Goal: Information Seeking & Learning: Check status

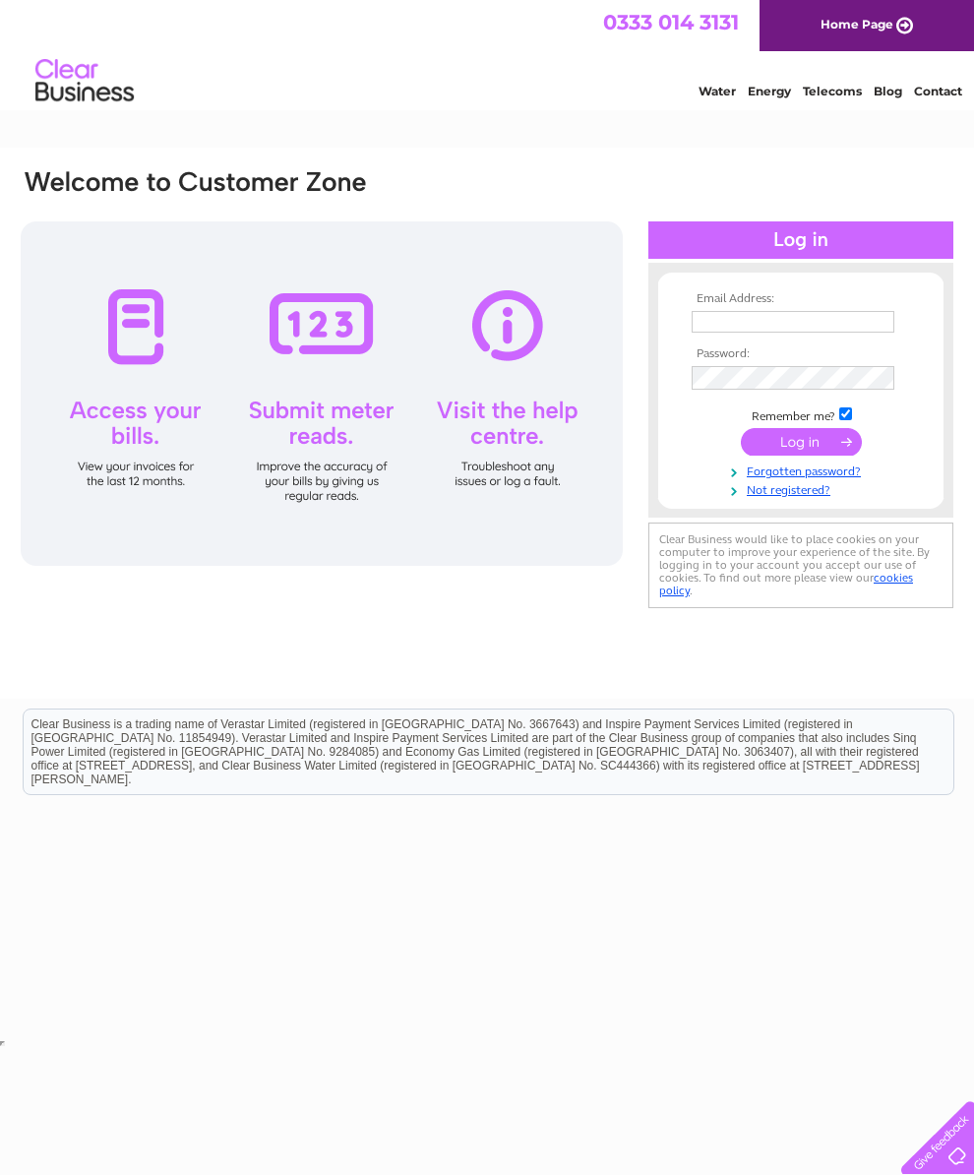
click at [527, 335] on div at bounding box center [322, 393] width 602 height 344
click at [508, 332] on div at bounding box center [322, 393] width 602 height 344
click at [854, 23] on link "Home Page" at bounding box center [867, 25] width 214 height 51
click at [505, 345] on div at bounding box center [322, 393] width 602 height 344
click at [499, 471] on div at bounding box center [322, 393] width 602 height 344
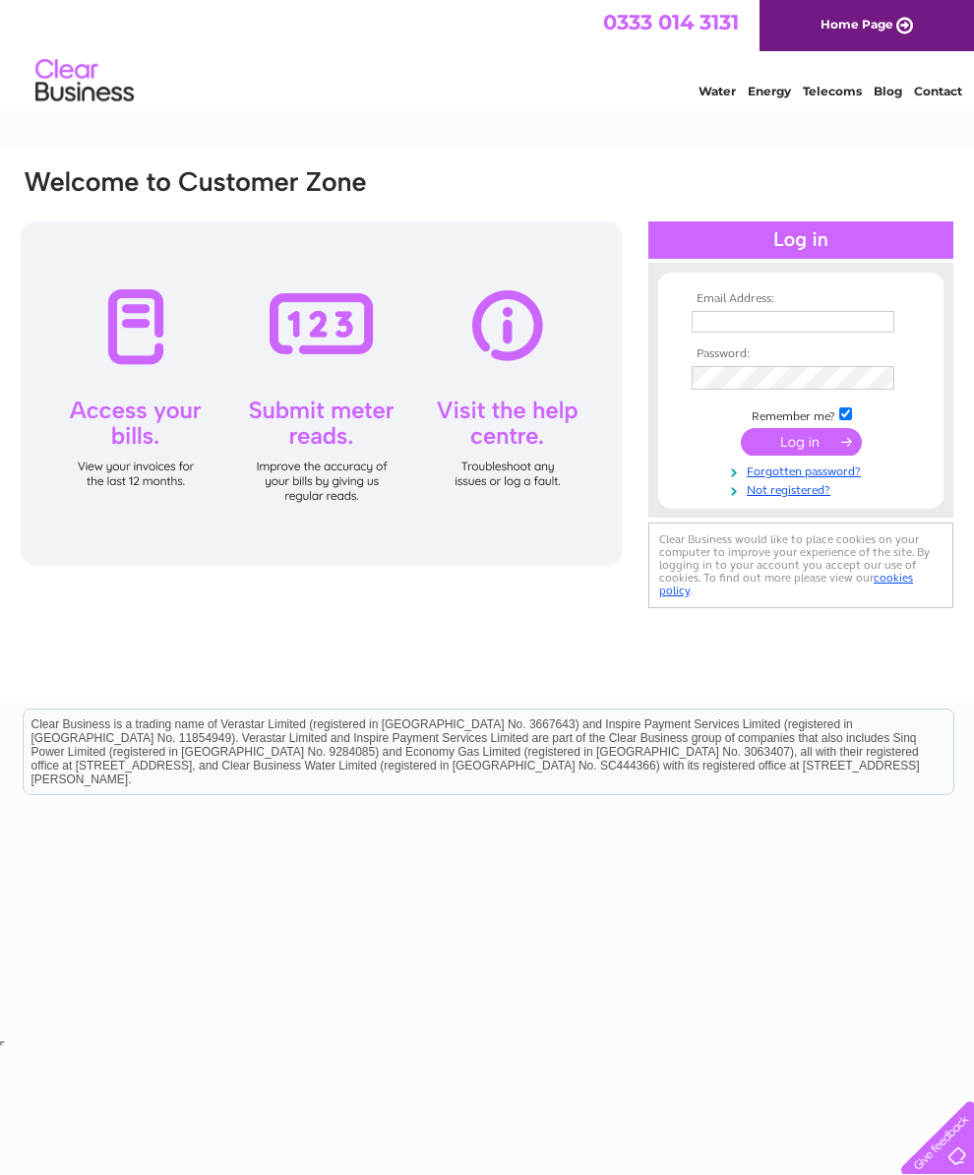
click at [515, 337] on div at bounding box center [322, 393] width 602 height 344
click at [730, 331] on input "text" at bounding box center [793, 322] width 203 height 22
type input "fgdavies@hotmail.co.uk"
click at [795, 457] on input "submit" at bounding box center [801, 444] width 121 height 28
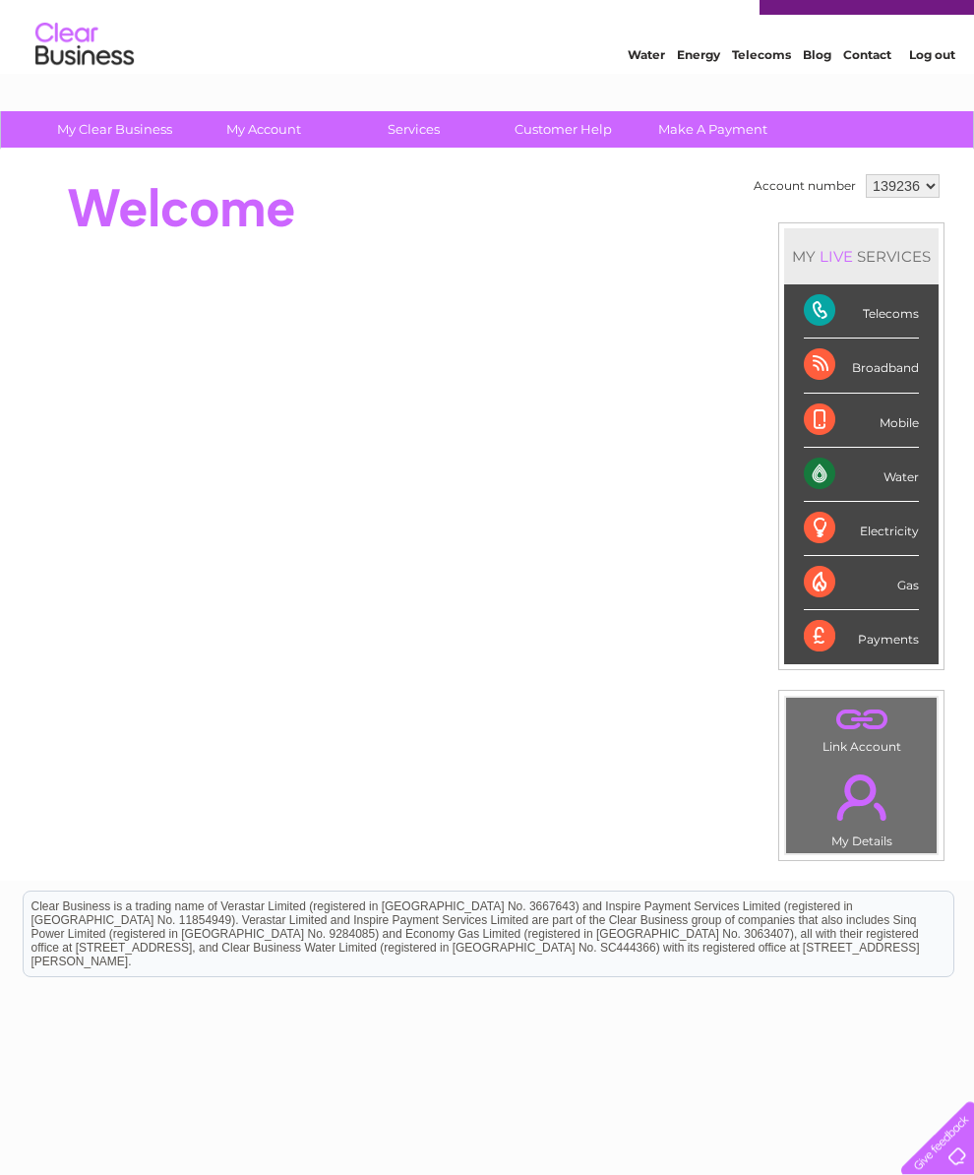
scroll to position [37, 0]
click at [559, 139] on link "Customer Help" at bounding box center [563, 128] width 162 height 36
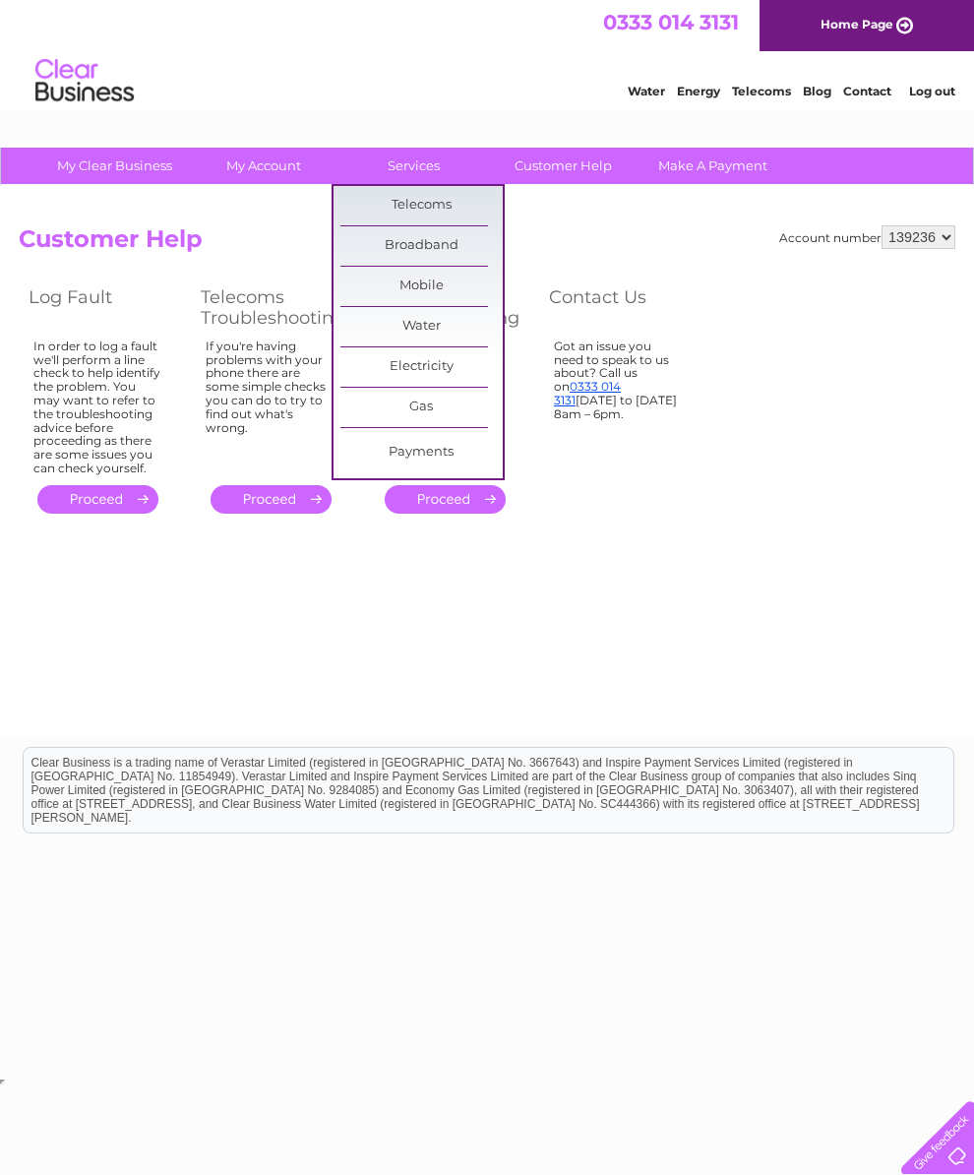
click at [399, 243] on link "Broadband" at bounding box center [421, 245] width 162 height 39
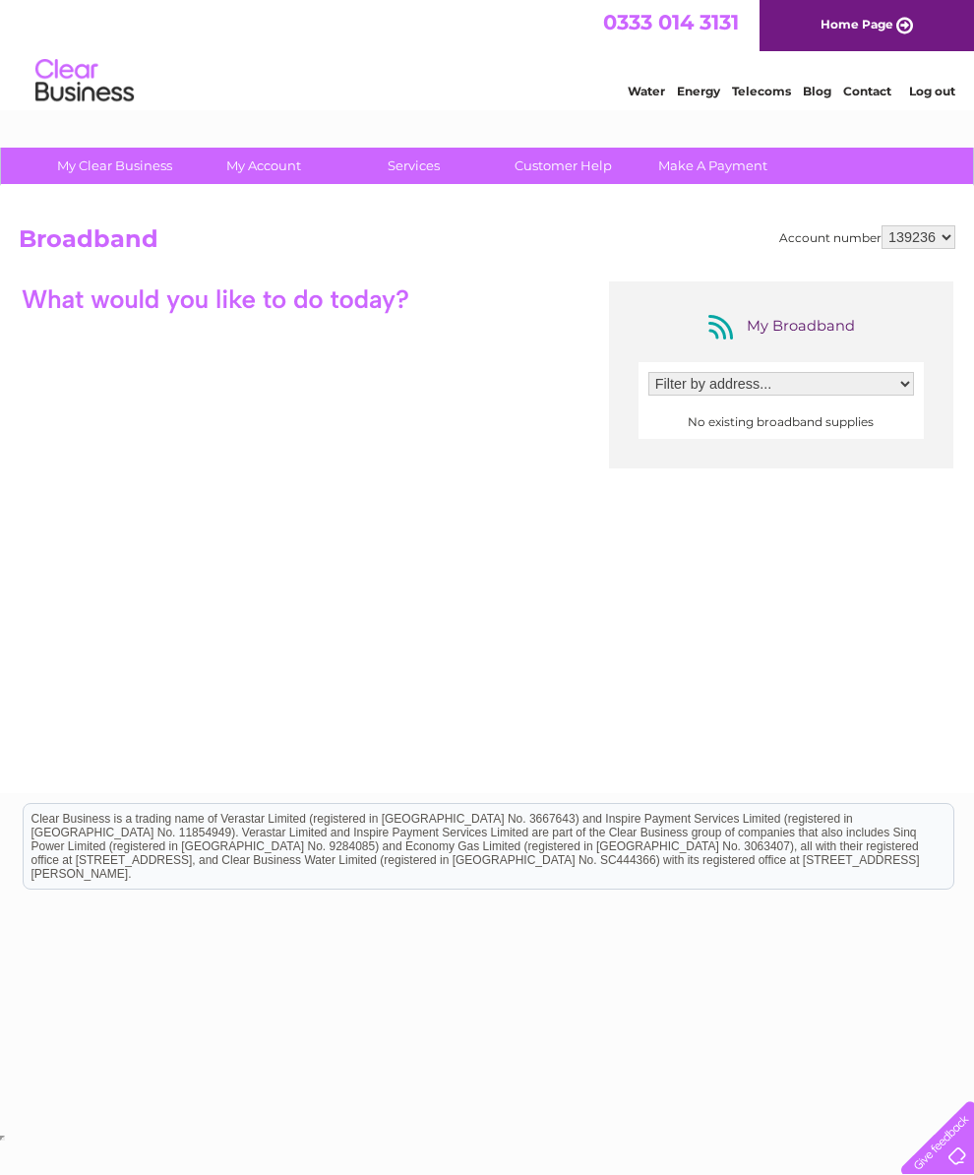
click at [803, 336] on div "My Broadband" at bounding box center [780, 326] width 157 height 31
click at [713, 389] on select "Filter by address..." at bounding box center [781, 384] width 266 height 24
click at [795, 391] on select "Filter by address..." at bounding box center [781, 384] width 266 height 24
click at [558, 175] on link "Customer Help" at bounding box center [563, 166] width 162 height 36
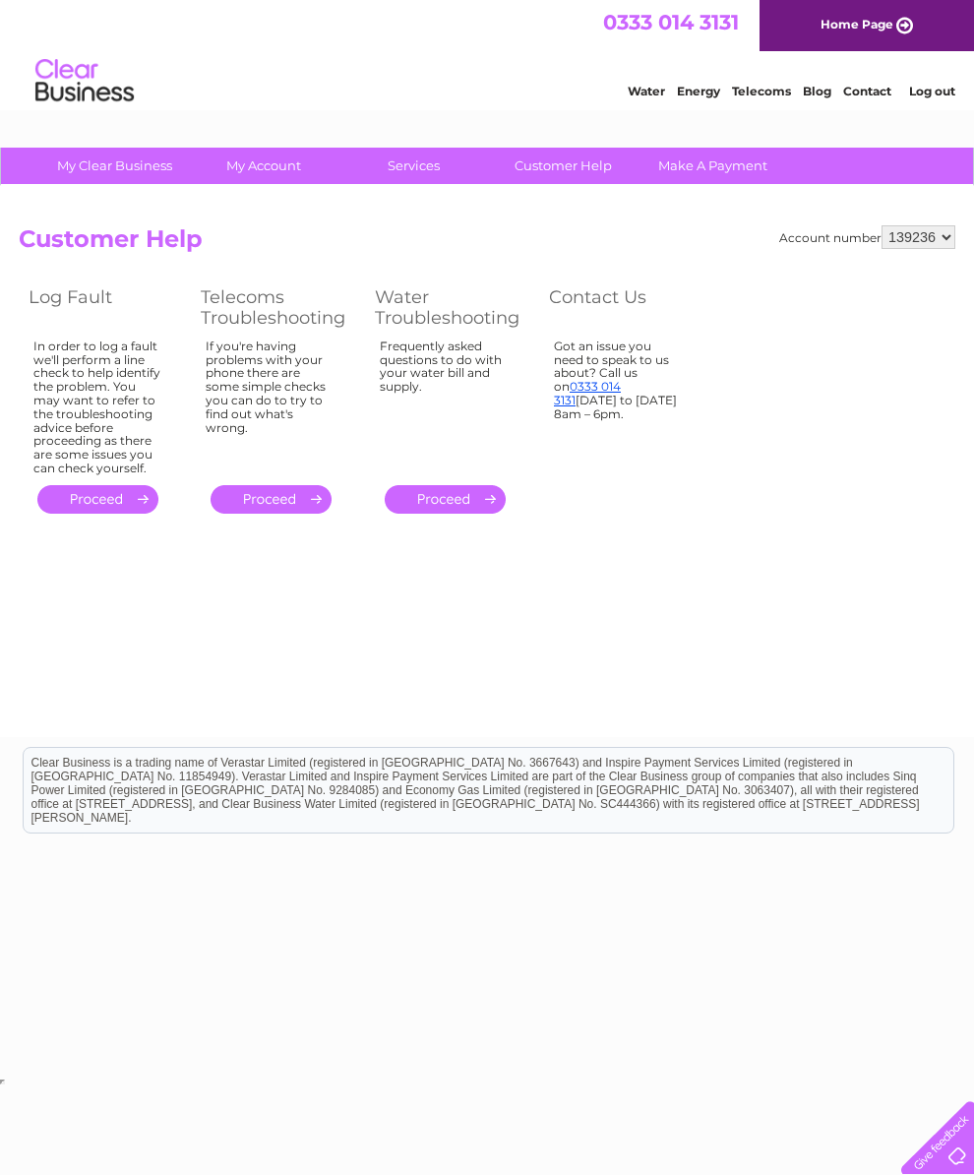
click at [607, 394] on link "0333 014 3131" at bounding box center [587, 393] width 67 height 29
click at [862, 96] on link "Contact" at bounding box center [867, 91] width 48 height 15
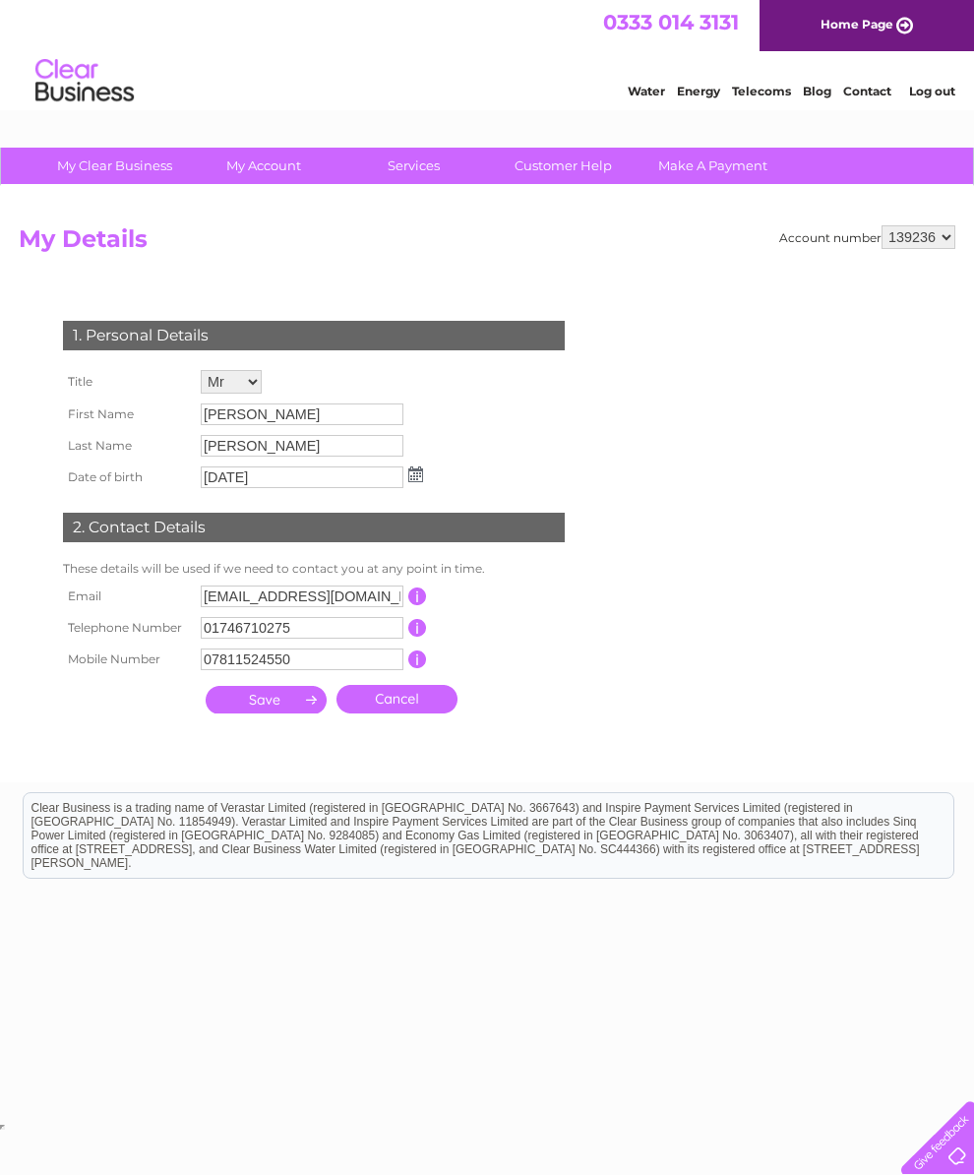
click at [938, 1134] on div at bounding box center [933, 1133] width 81 height 81
click at [574, 169] on link "Customer Help" at bounding box center [563, 166] width 162 height 36
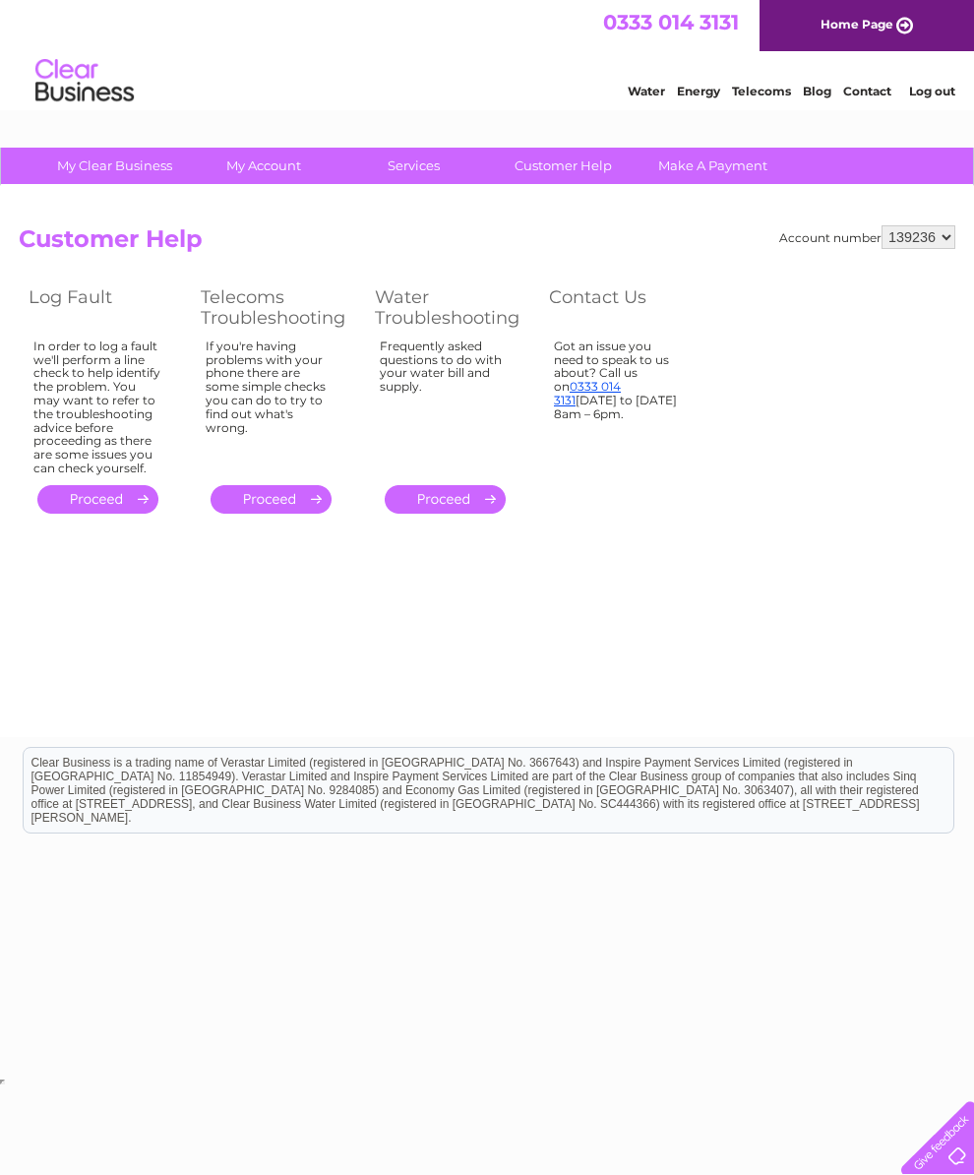
click at [101, 514] on link "." at bounding box center [97, 499] width 121 height 29
click at [143, 514] on link "." at bounding box center [97, 499] width 121 height 29
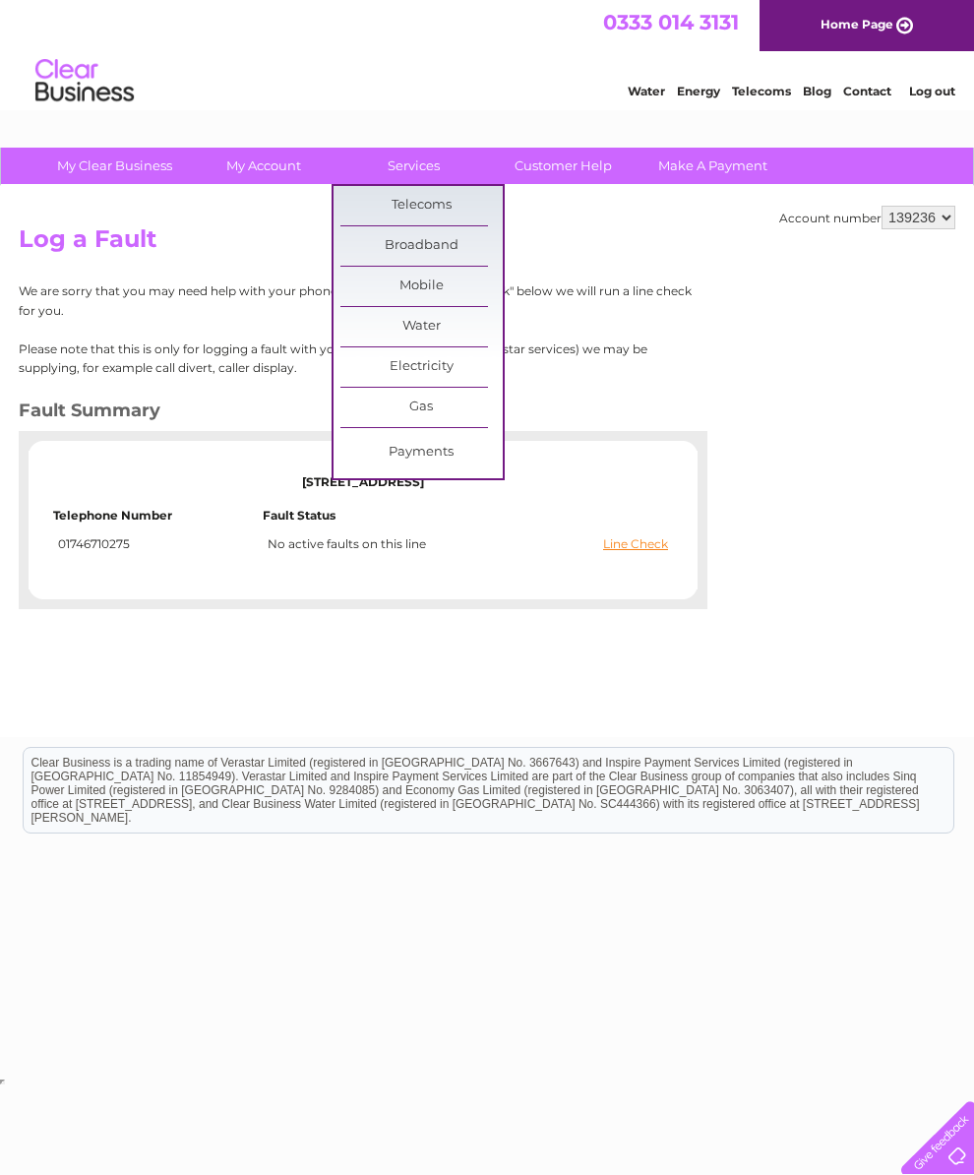
click at [434, 245] on link "Broadband" at bounding box center [421, 245] width 162 height 39
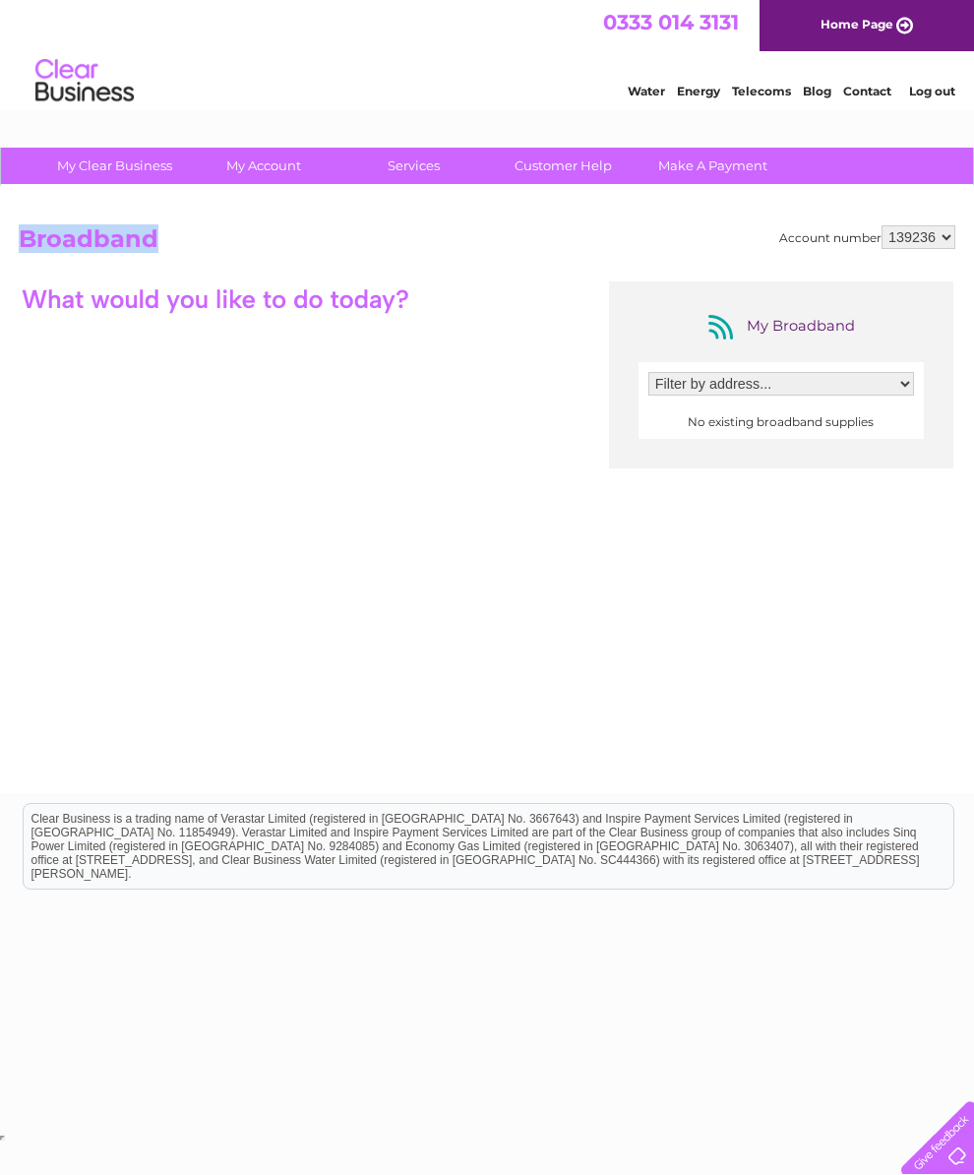
click at [561, 545] on div "My Broadband Filter by address... No existing broadband supplies" at bounding box center [487, 473] width 937 height 384
